Goal: Browse casually

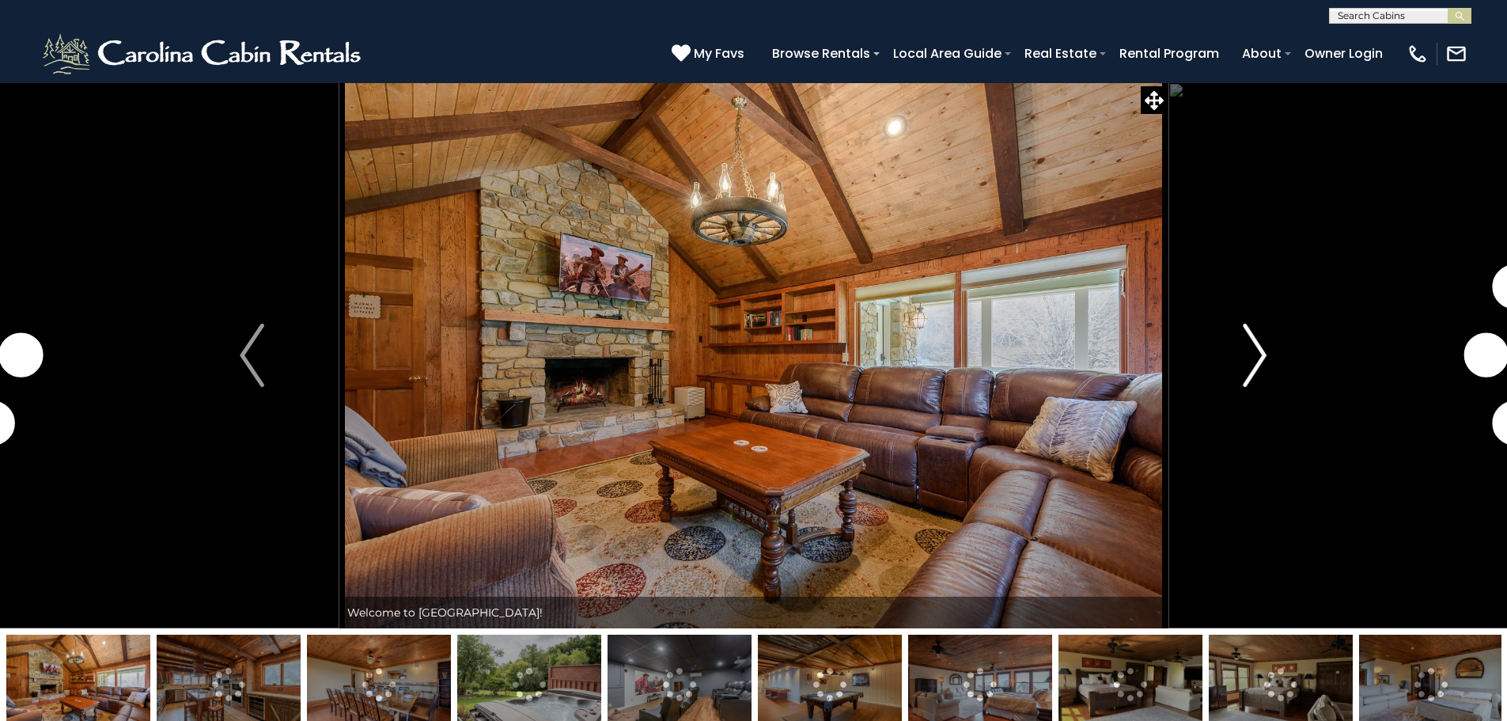
click at [1252, 369] on img "Next" at bounding box center [1255, 355] width 24 height 63
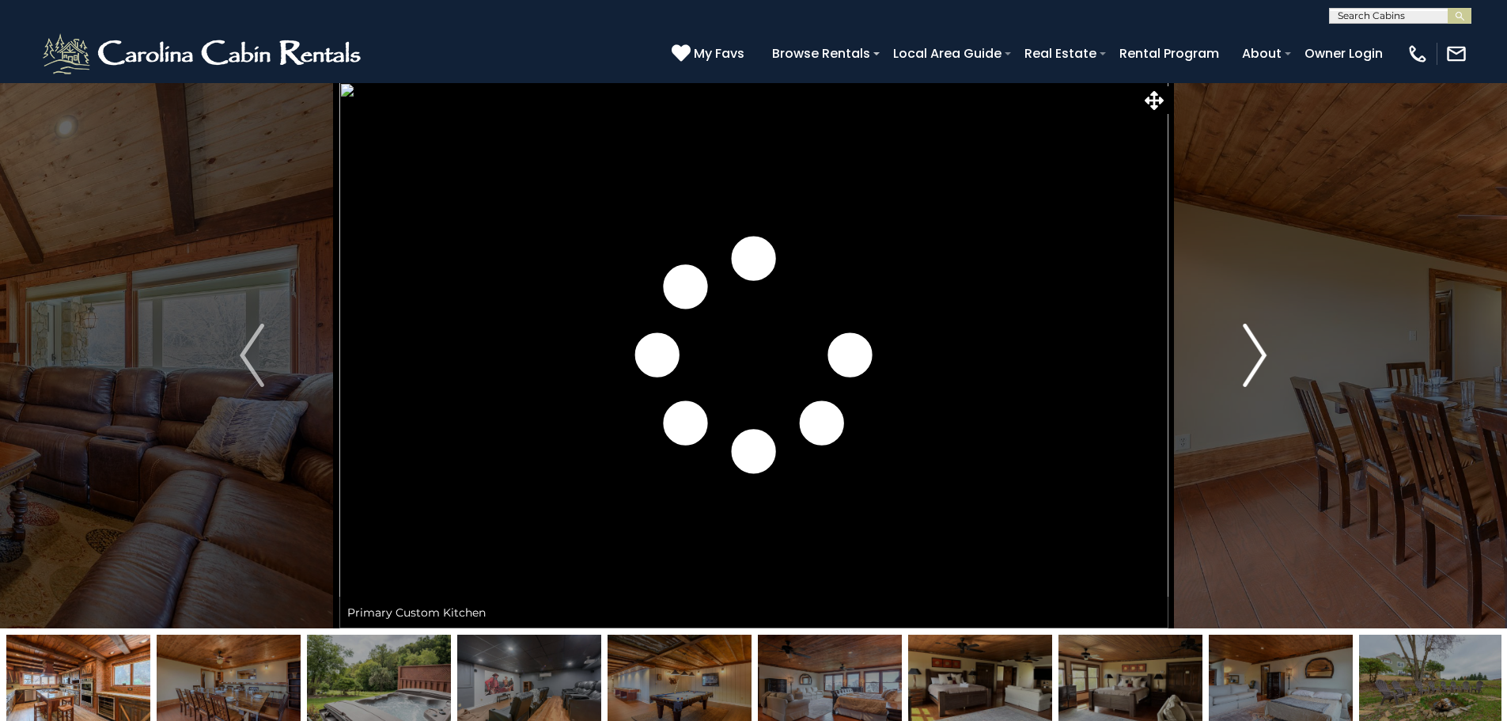
click at [1257, 364] on img "Next" at bounding box center [1255, 355] width 24 height 63
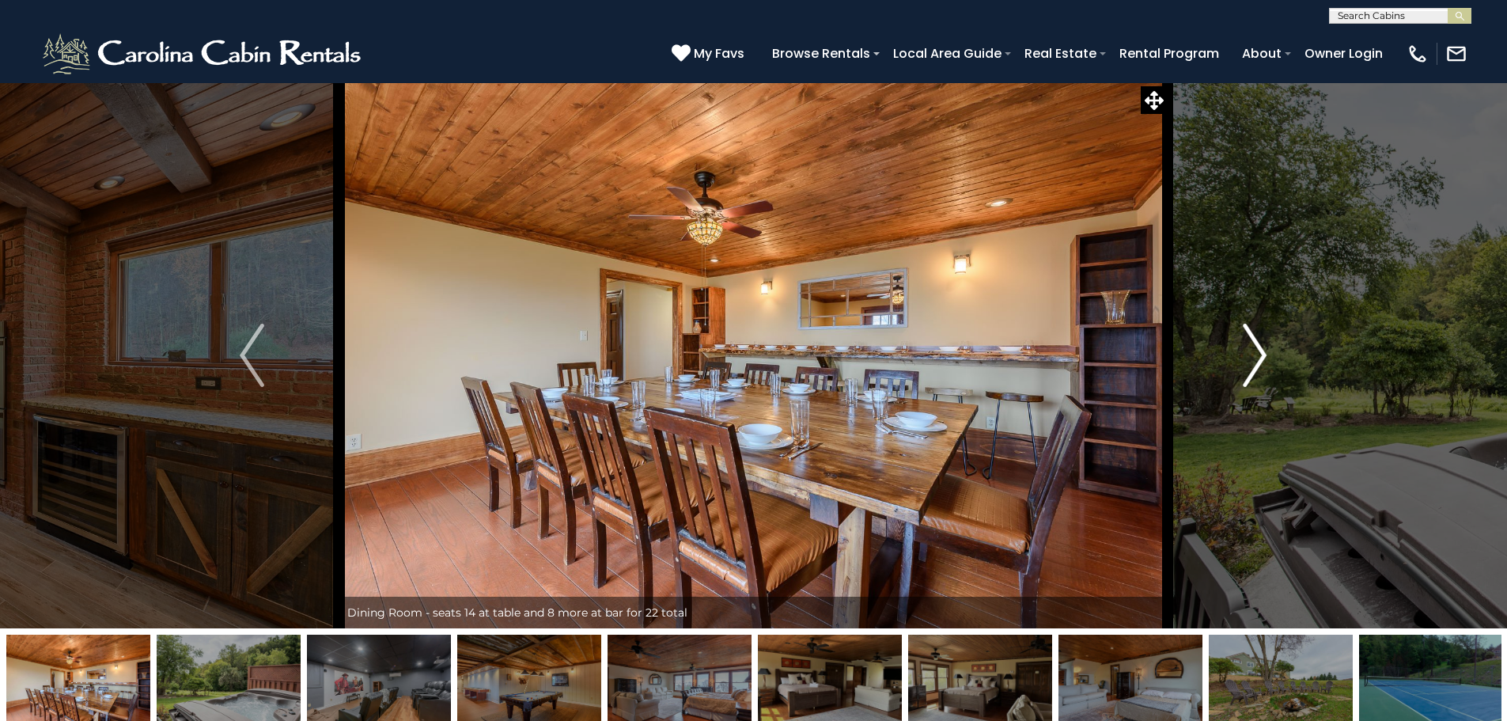
click at [1257, 364] on img "Next" at bounding box center [1255, 355] width 24 height 63
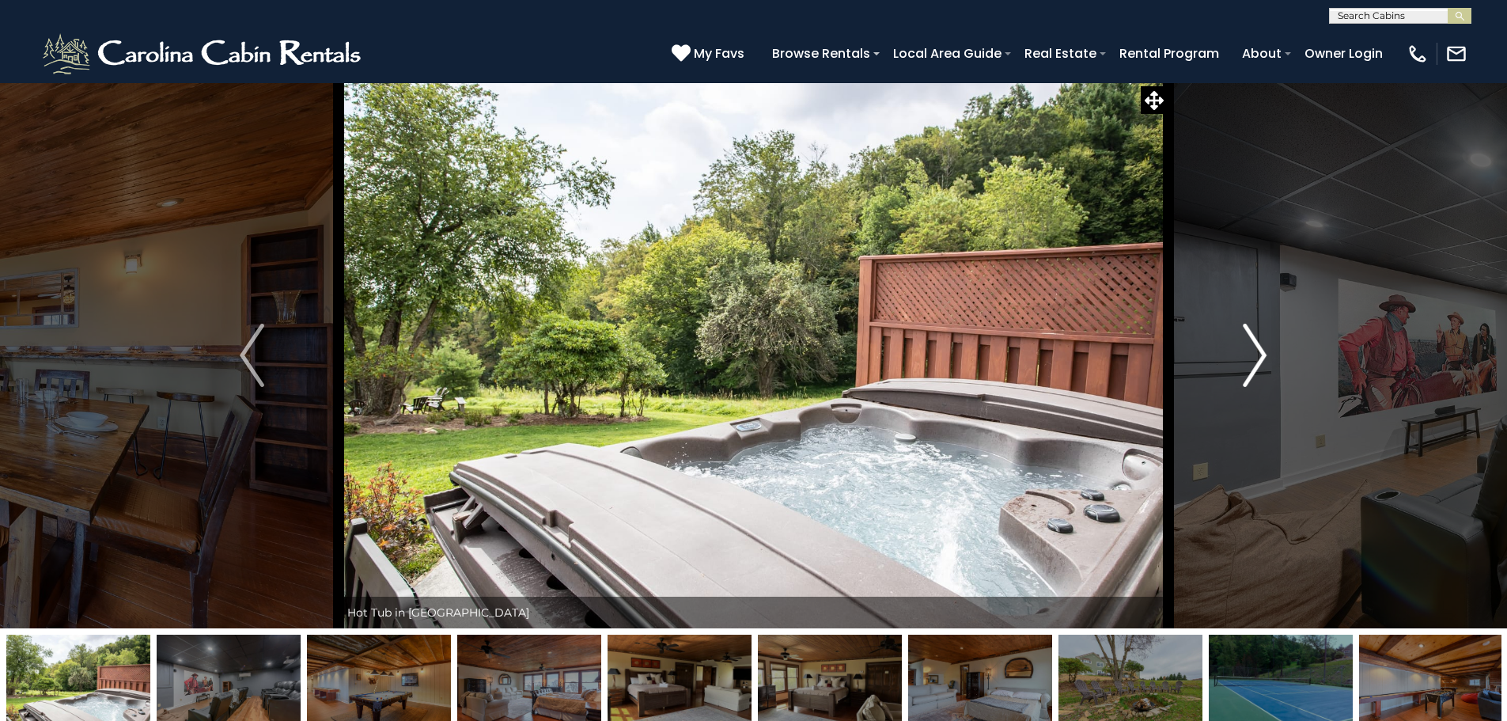
click at [1257, 364] on img "Next" at bounding box center [1255, 355] width 24 height 63
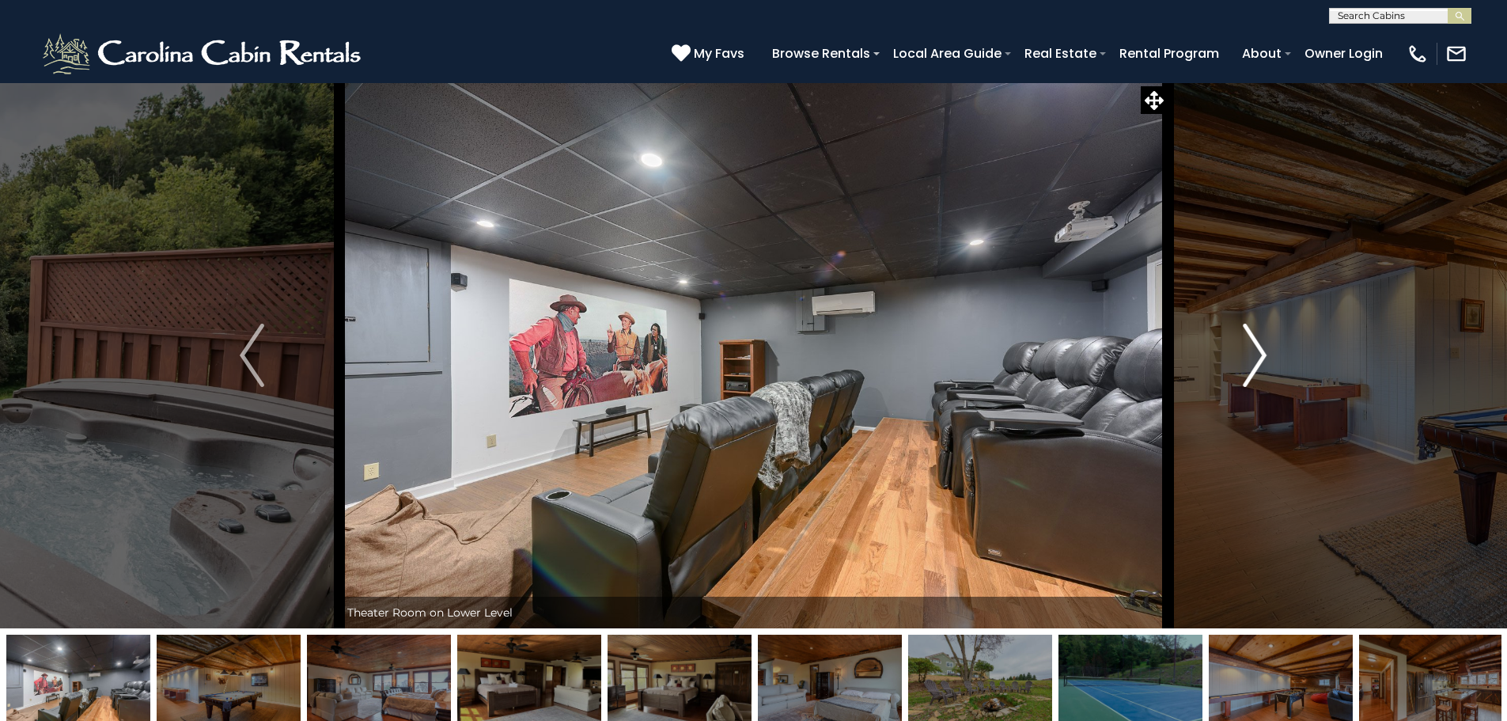
click at [1257, 364] on img "Next" at bounding box center [1255, 355] width 24 height 63
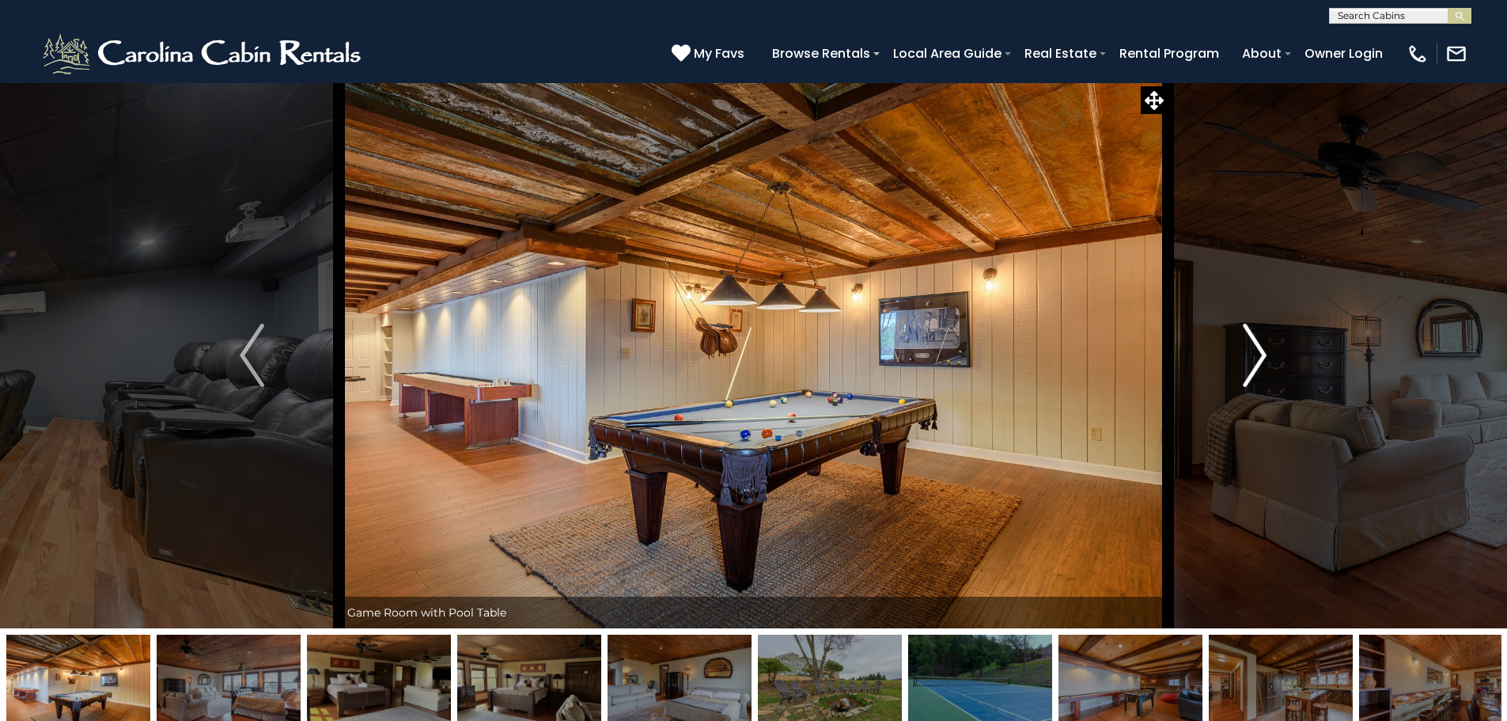
click at [1257, 364] on img "Next" at bounding box center [1255, 355] width 24 height 63
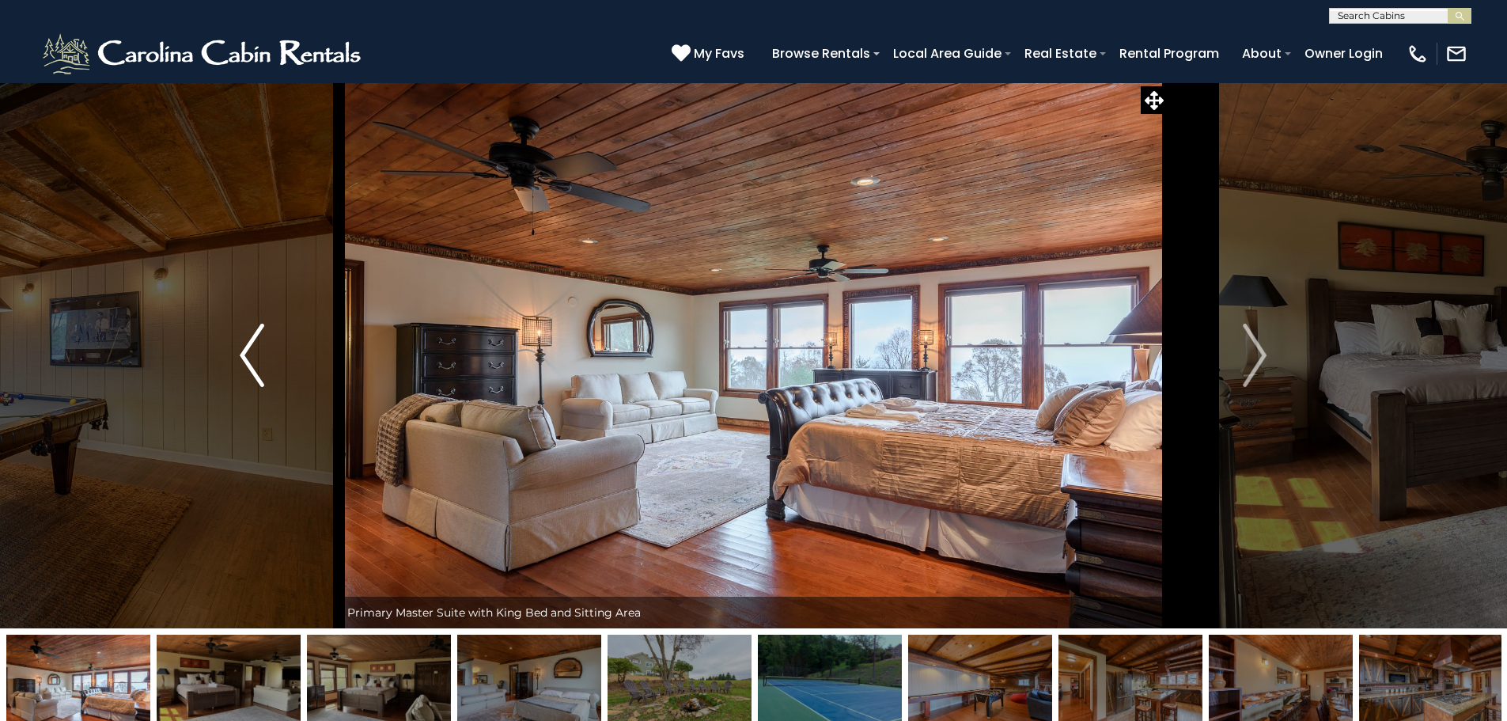
click at [252, 358] on img "Previous" at bounding box center [252, 355] width 24 height 63
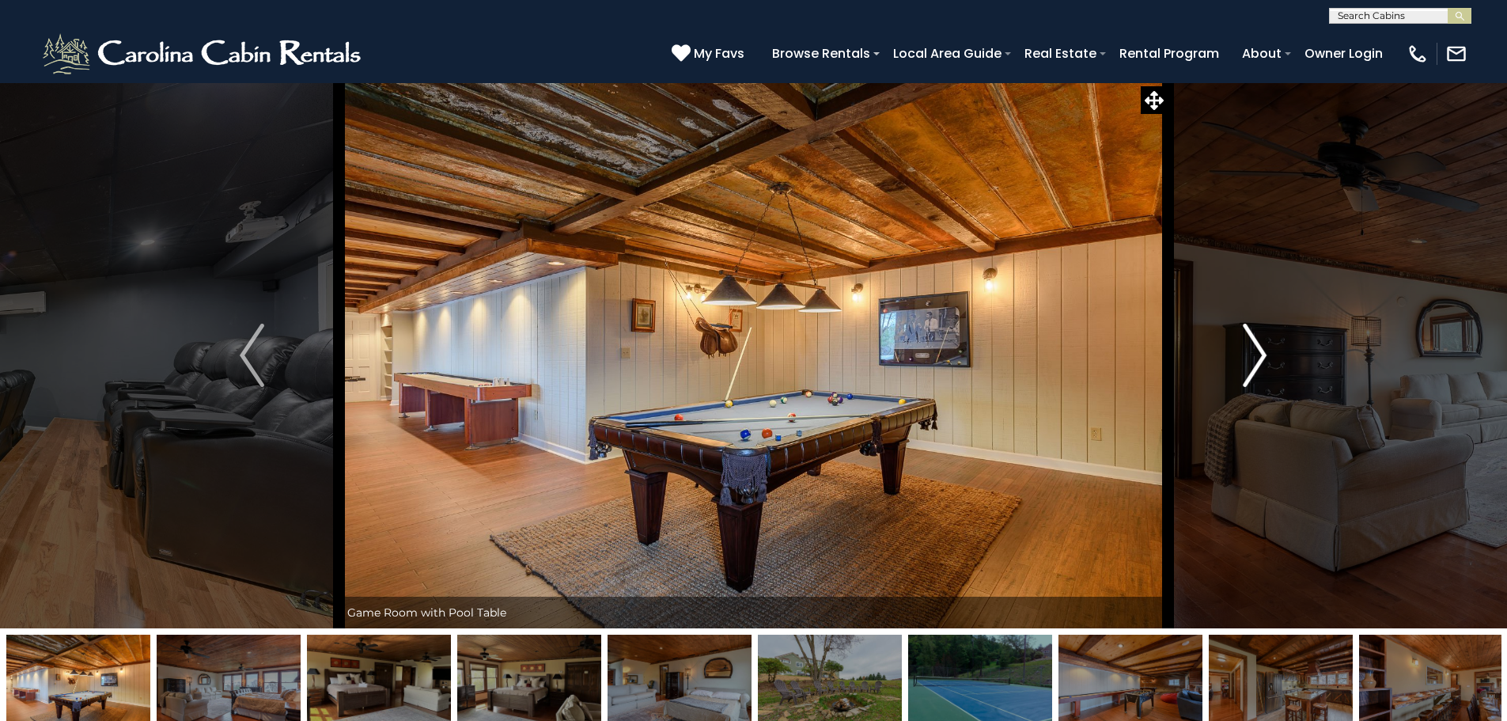
click at [1258, 351] on img "Next" at bounding box center [1255, 355] width 24 height 63
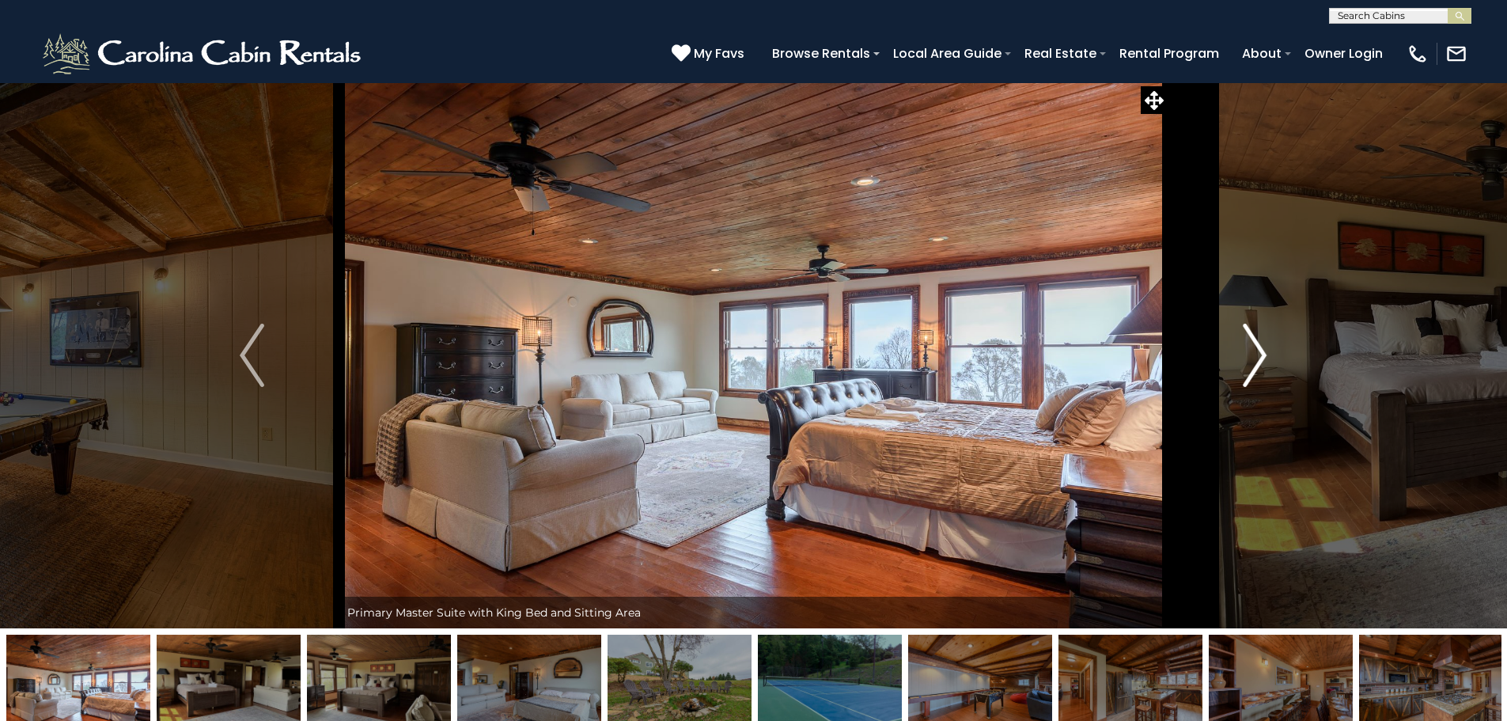
click at [1258, 351] on img "Next" at bounding box center [1255, 355] width 24 height 63
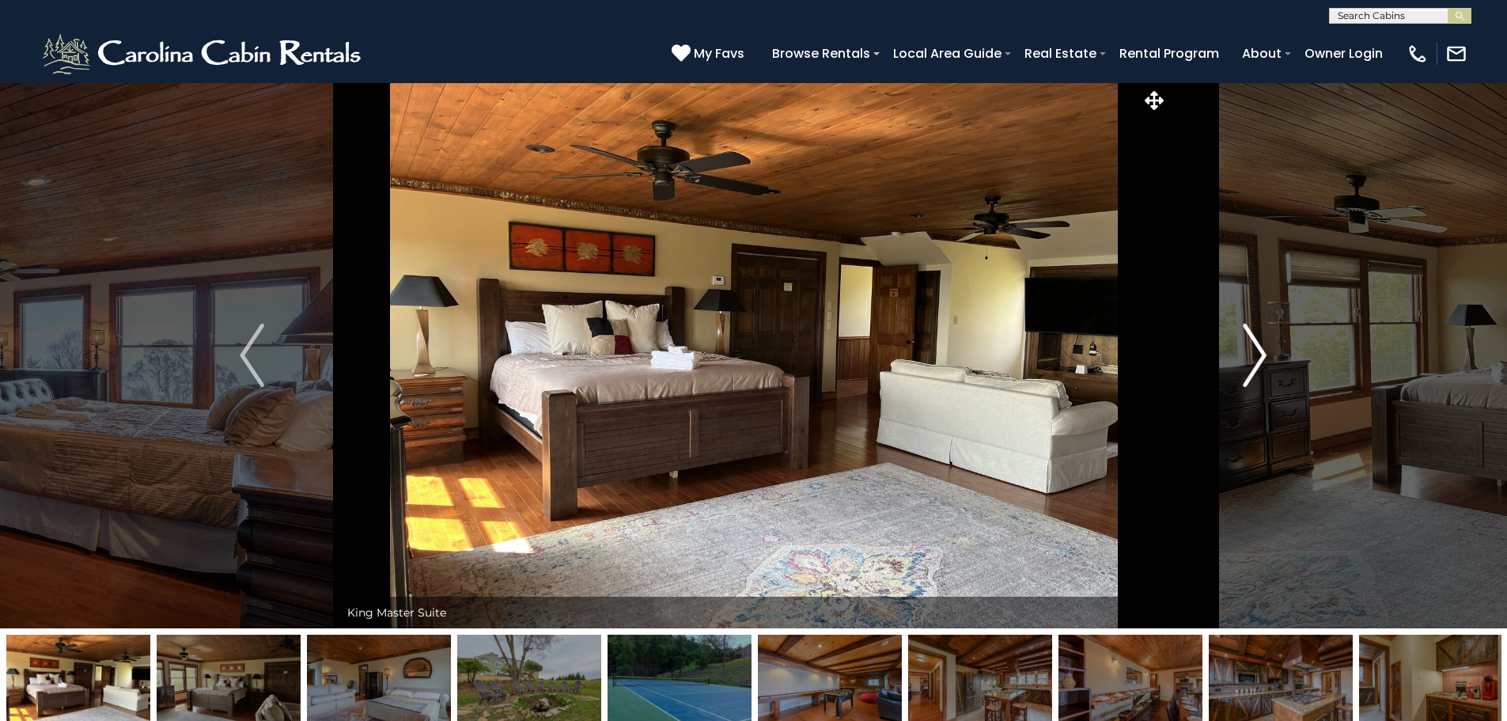
click at [1258, 351] on img "Next" at bounding box center [1255, 355] width 24 height 63
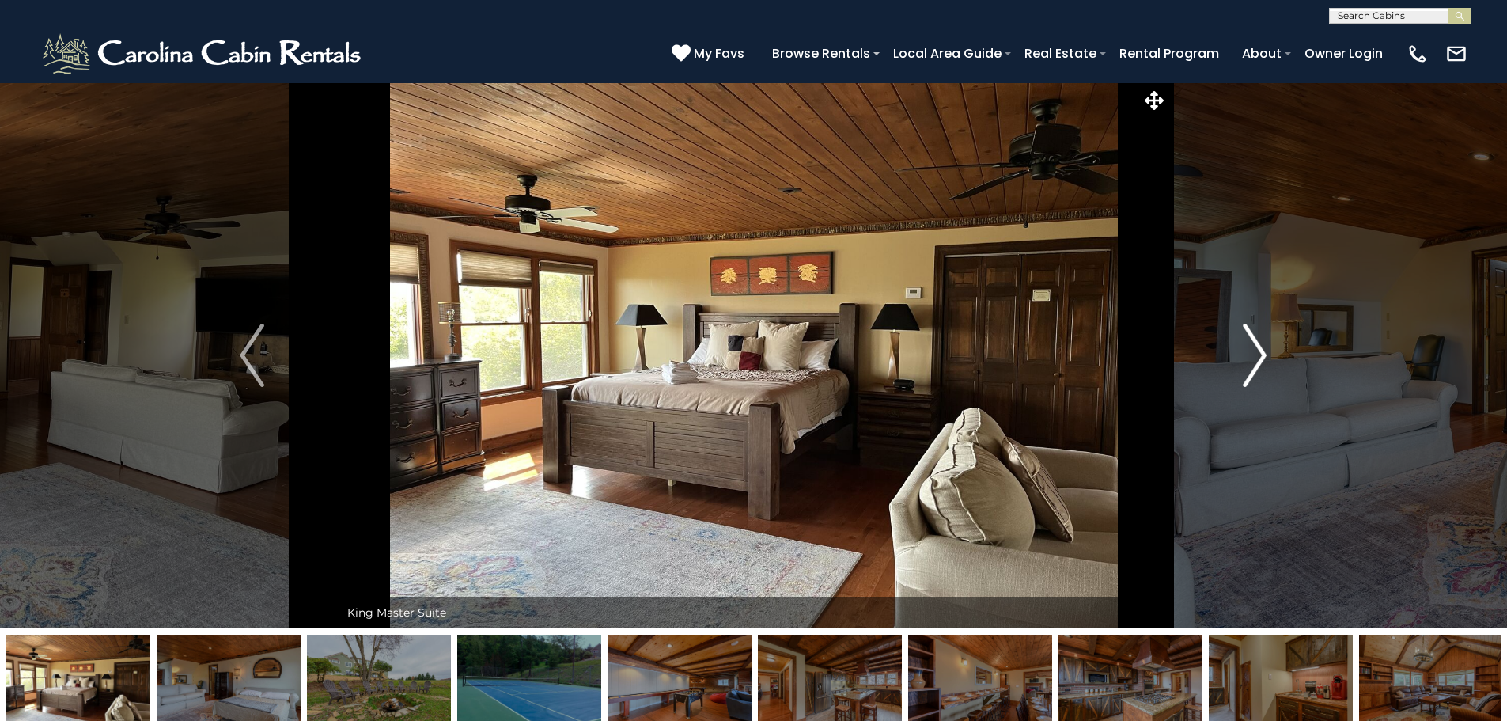
click at [1258, 351] on img "Next" at bounding box center [1255, 355] width 24 height 63
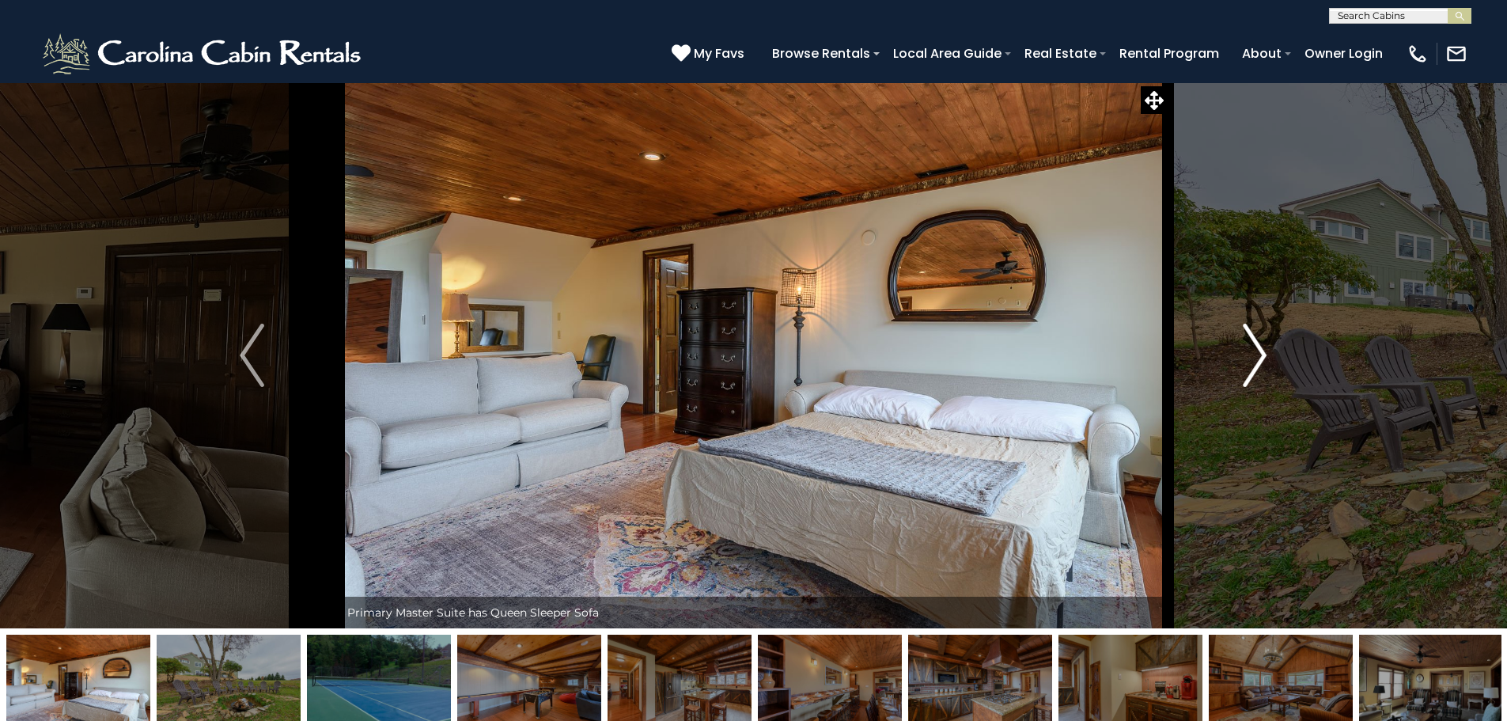
click at [1258, 351] on img "Next" at bounding box center [1255, 355] width 24 height 63
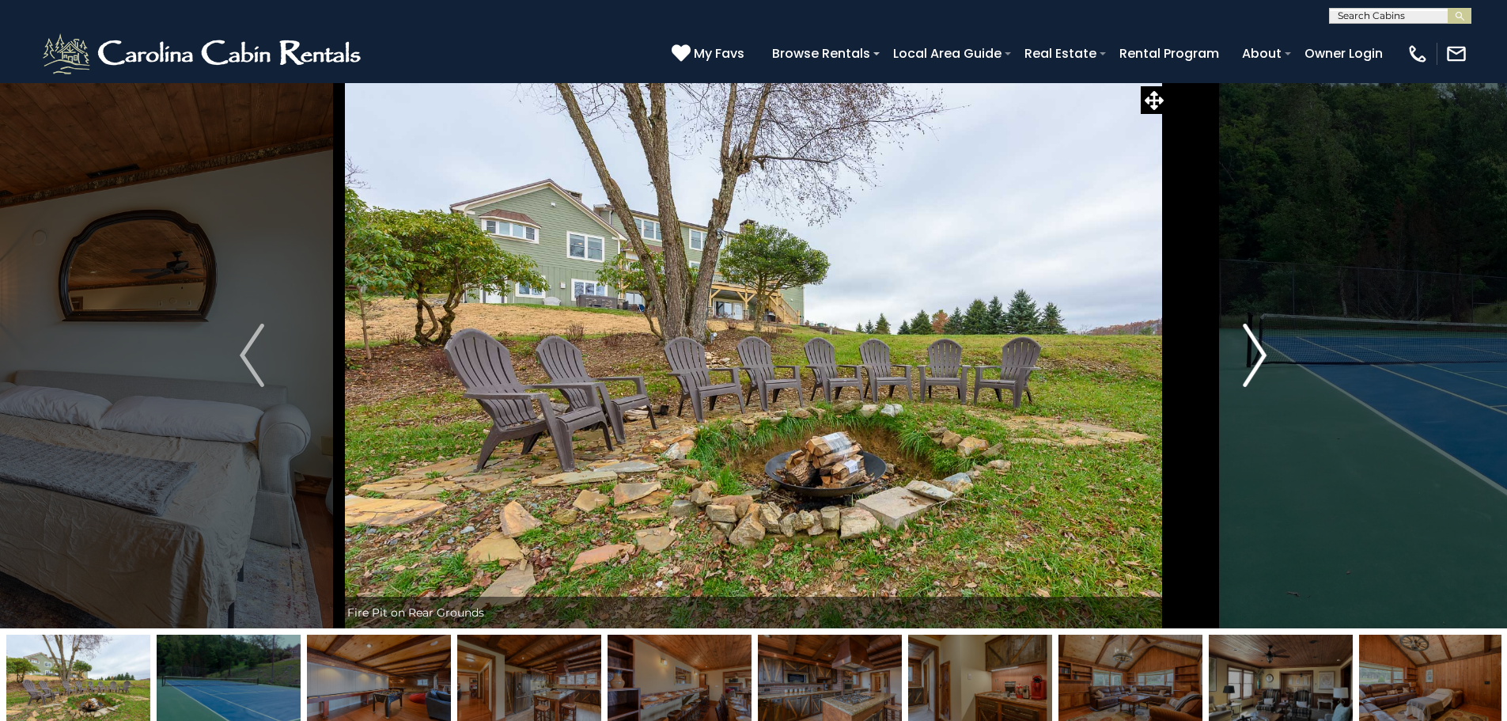
click at [1258, 351] on img "Next" at bounding box center [1255, 355] width 24 height 63
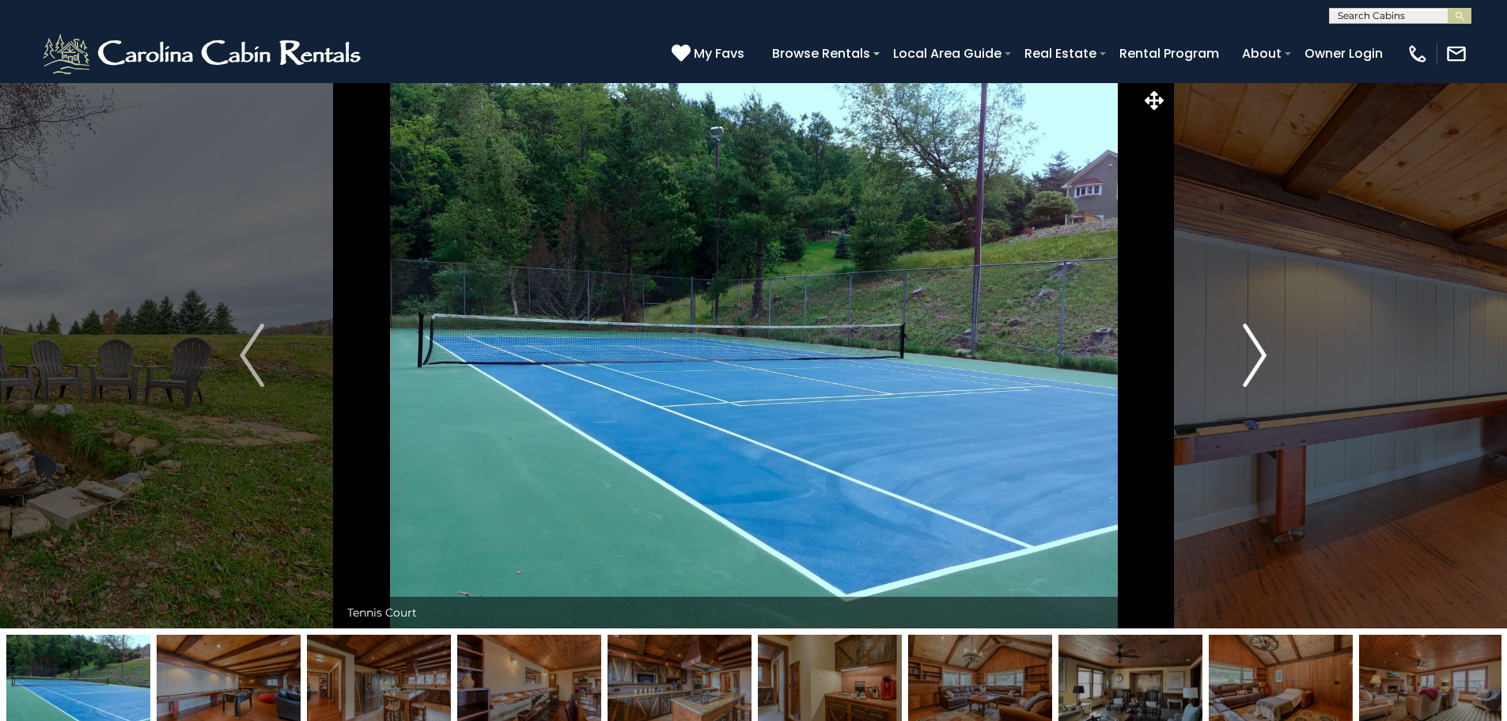
click at [1258, 351] on img "Next" at bounding box center [1255, 355] width 24 height 63
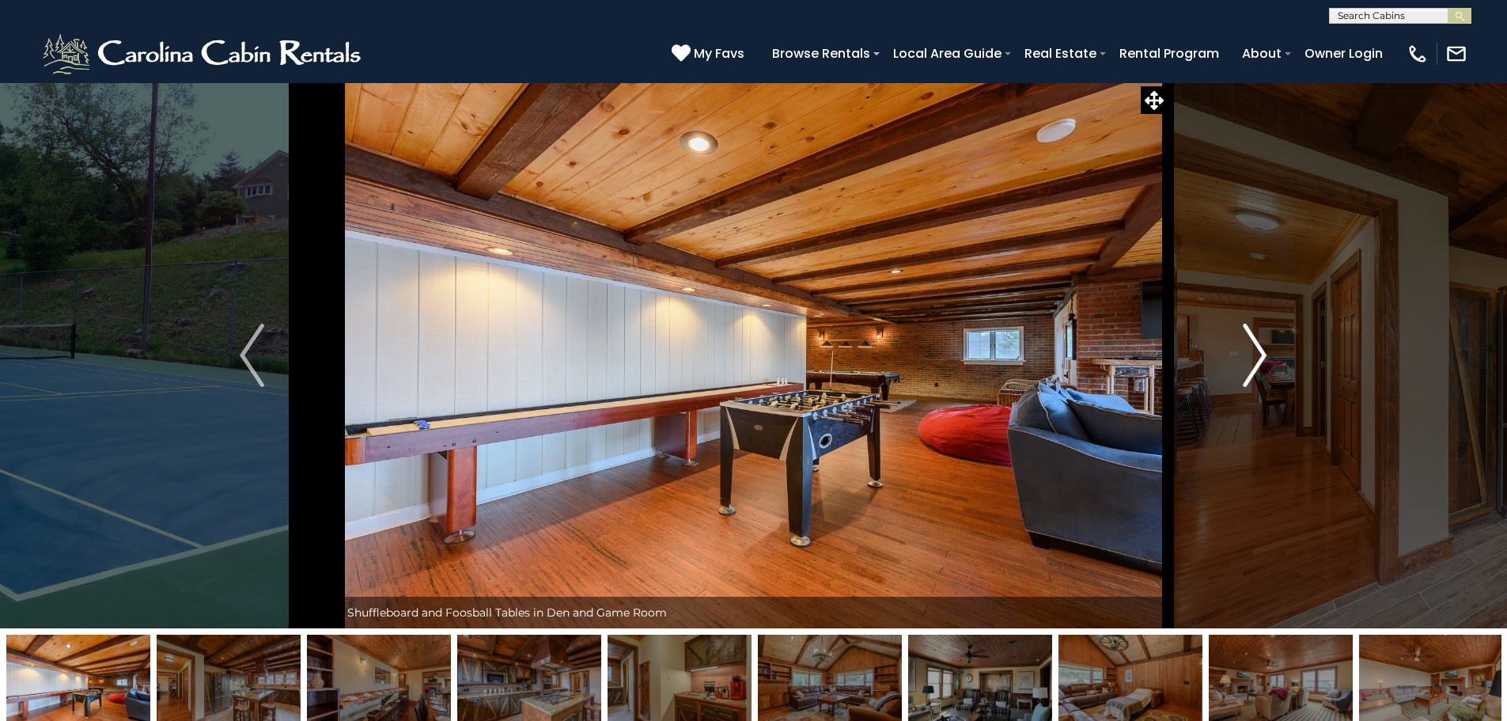
click at [1258, 351] on img "Next" at bounding box center [1255, 355] width 24 height 63
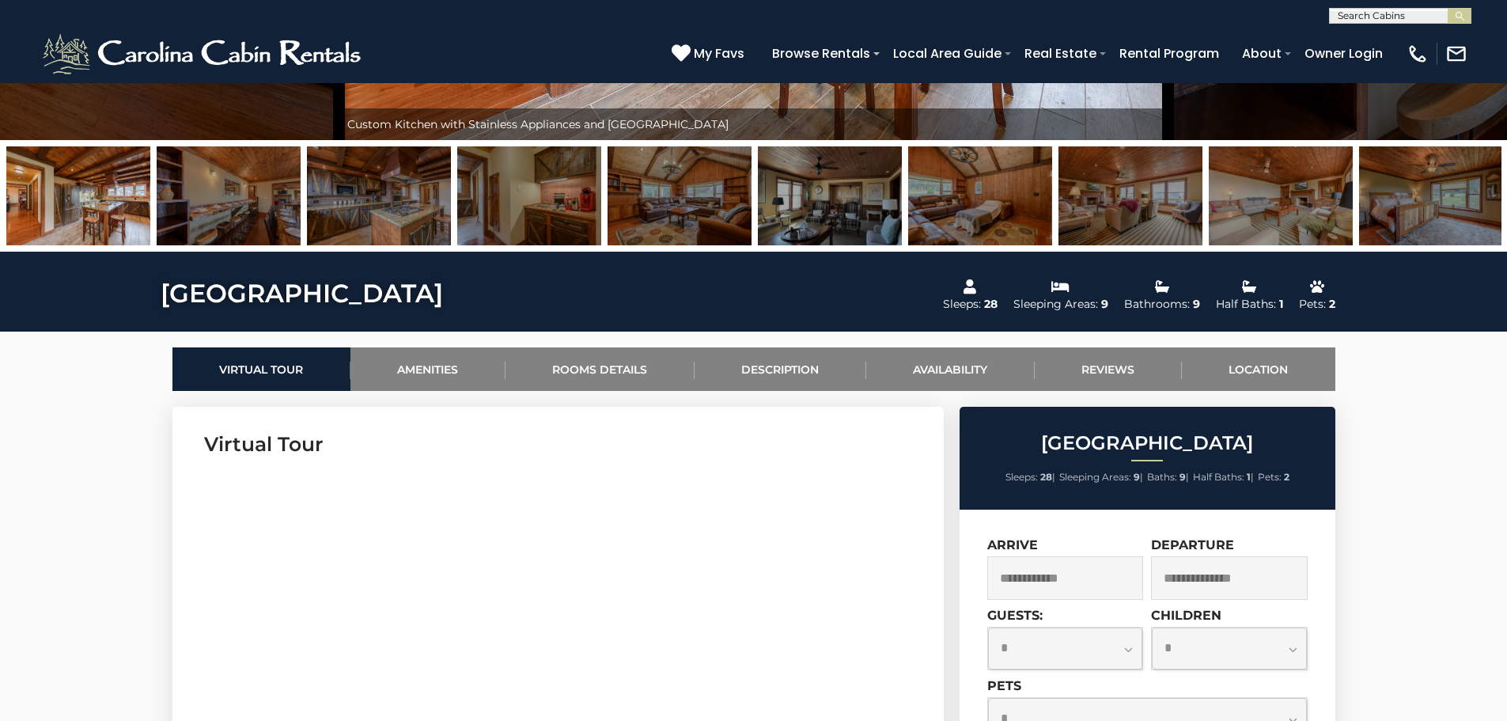
scroll to position [554, 0]
